Goal: Transaction & Acquisition: Download file/media

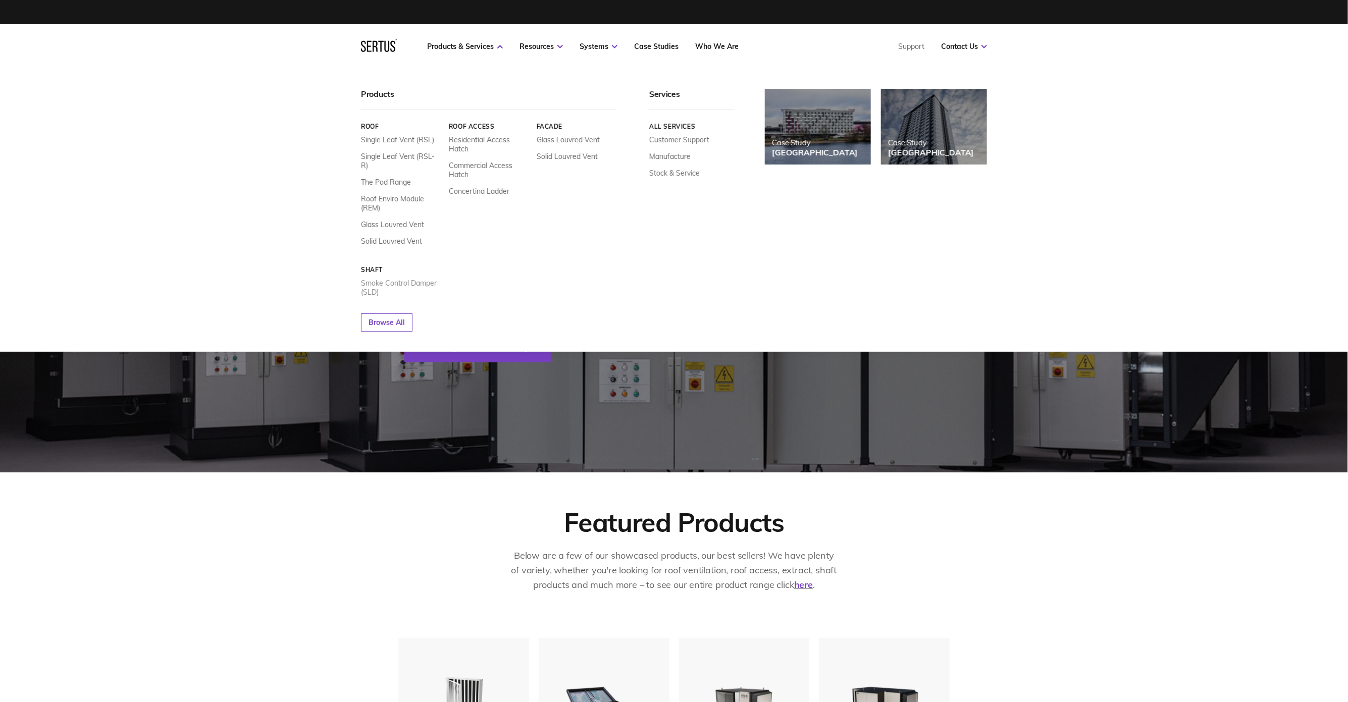
click at [390, 279] on link "Smoke Control Damper (SLD)" at bounding box center [401, 288] width 80 height 18
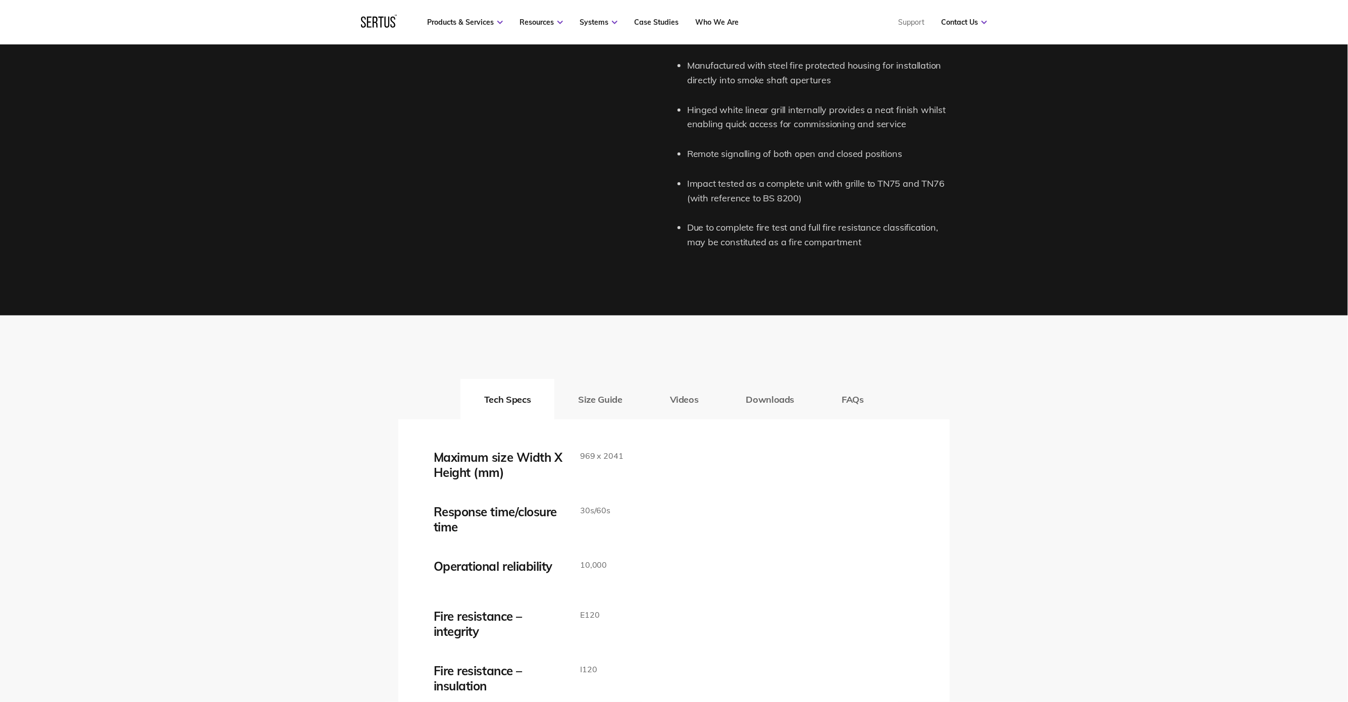
scroll to position [1488, 0]
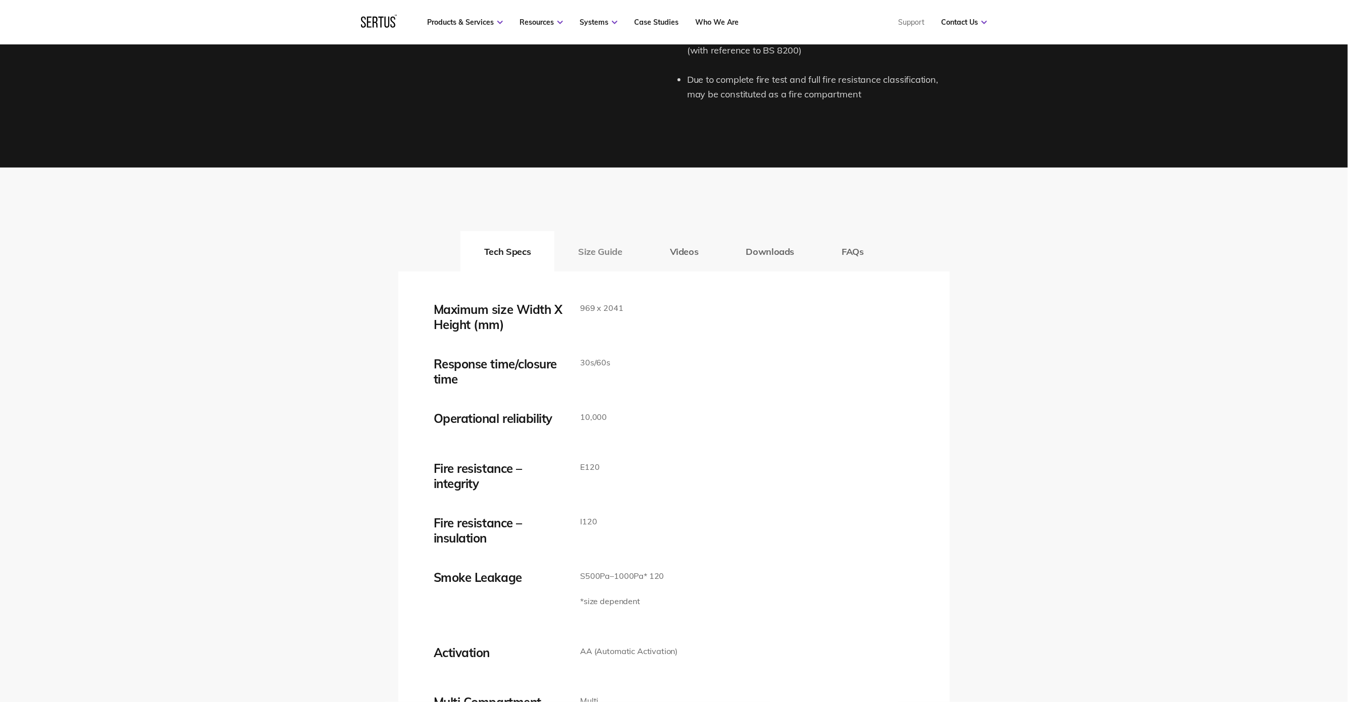
click at [612, 241] on button "Size Guide" at bounding box center [599, 251] width 91 height 40
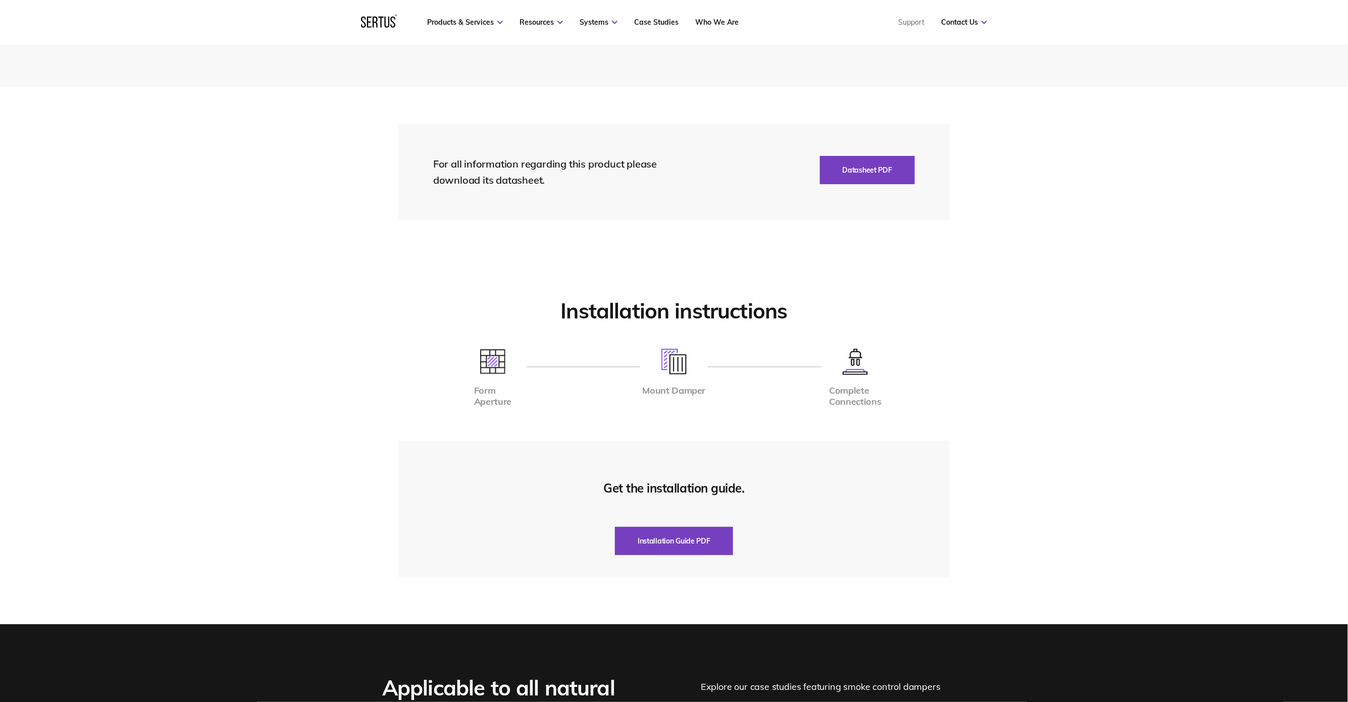
scroll to position [1806, 0]
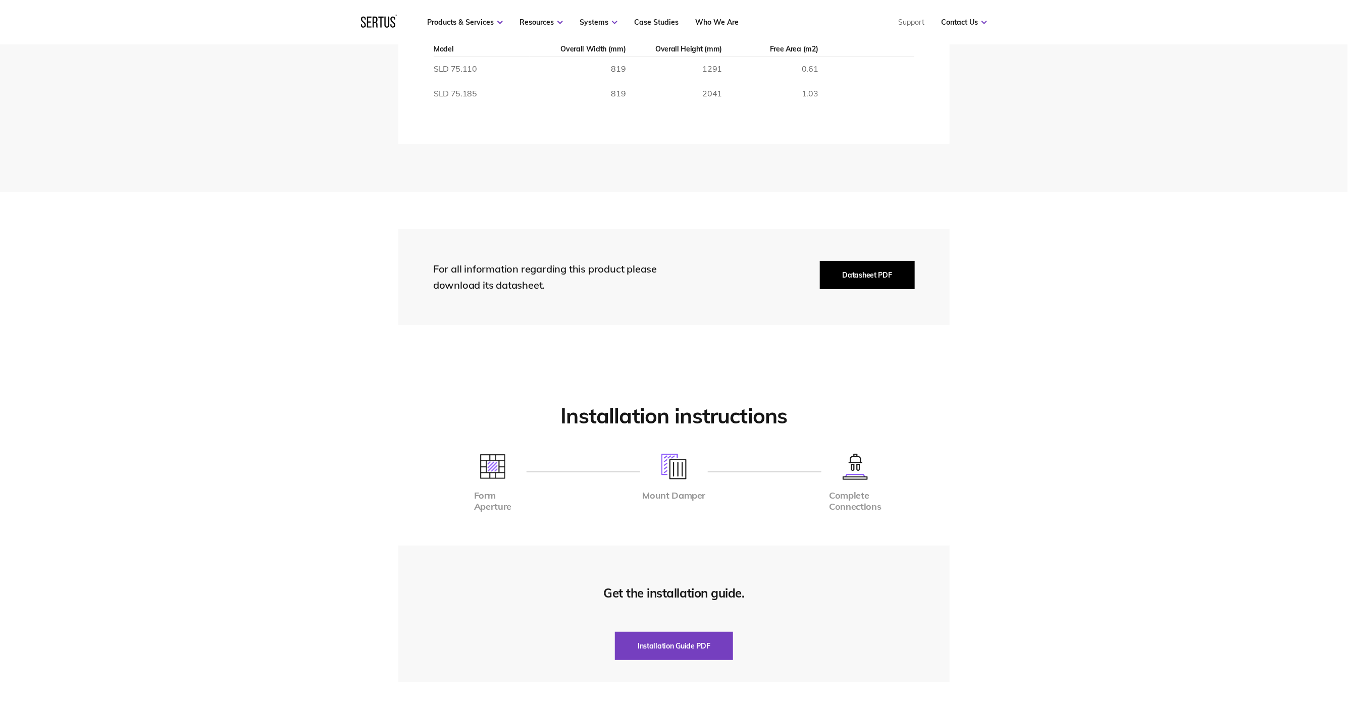
click at [867, 268] on button "Datasheet PDF" at bounding box center [867, 275] width 95 height 28
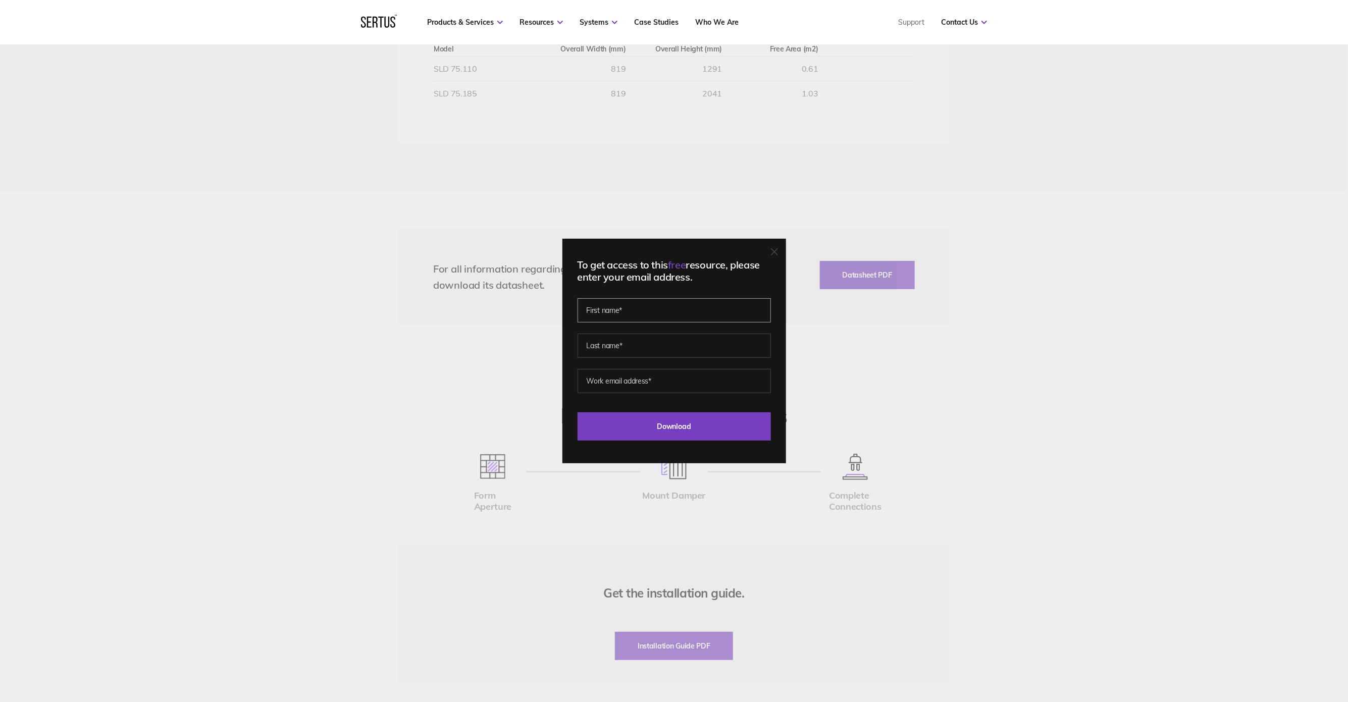
click at [660, 308] on input "text" at bounding box center [674, 310] width 193 height 24
type input "[PERSON_NAME]"
type input "Short"
type input "[PERSON_NAME][EMAIL_ADDRESS][DOMAIN_NAME]"
click at [652, 422] on input "Download" at bounding box center [674, 426] width 193 height 28
